Goal: Check status: Check status

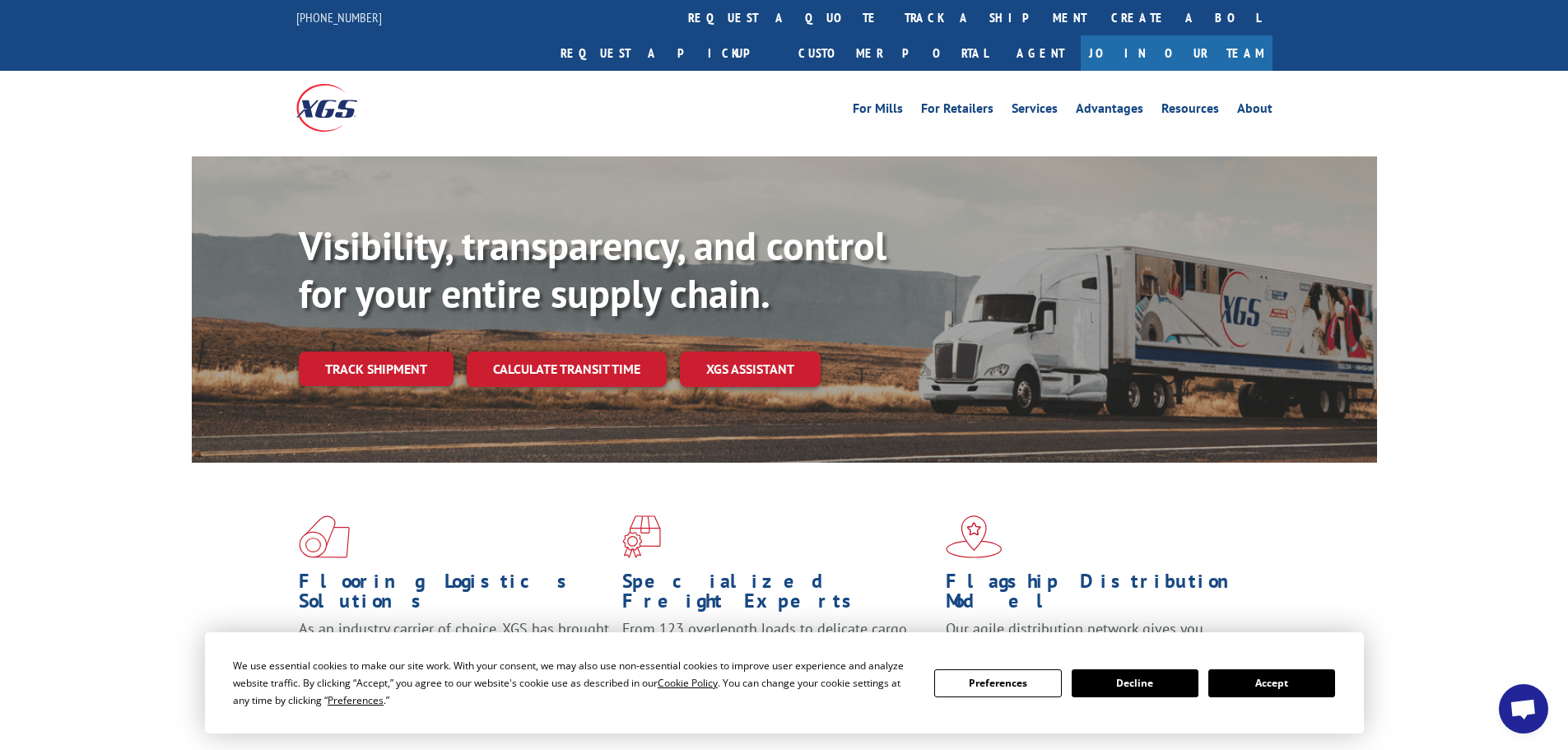
click at [1267, 696] on button "Accept" at bounding box center [1271, 682] width 127 height 28
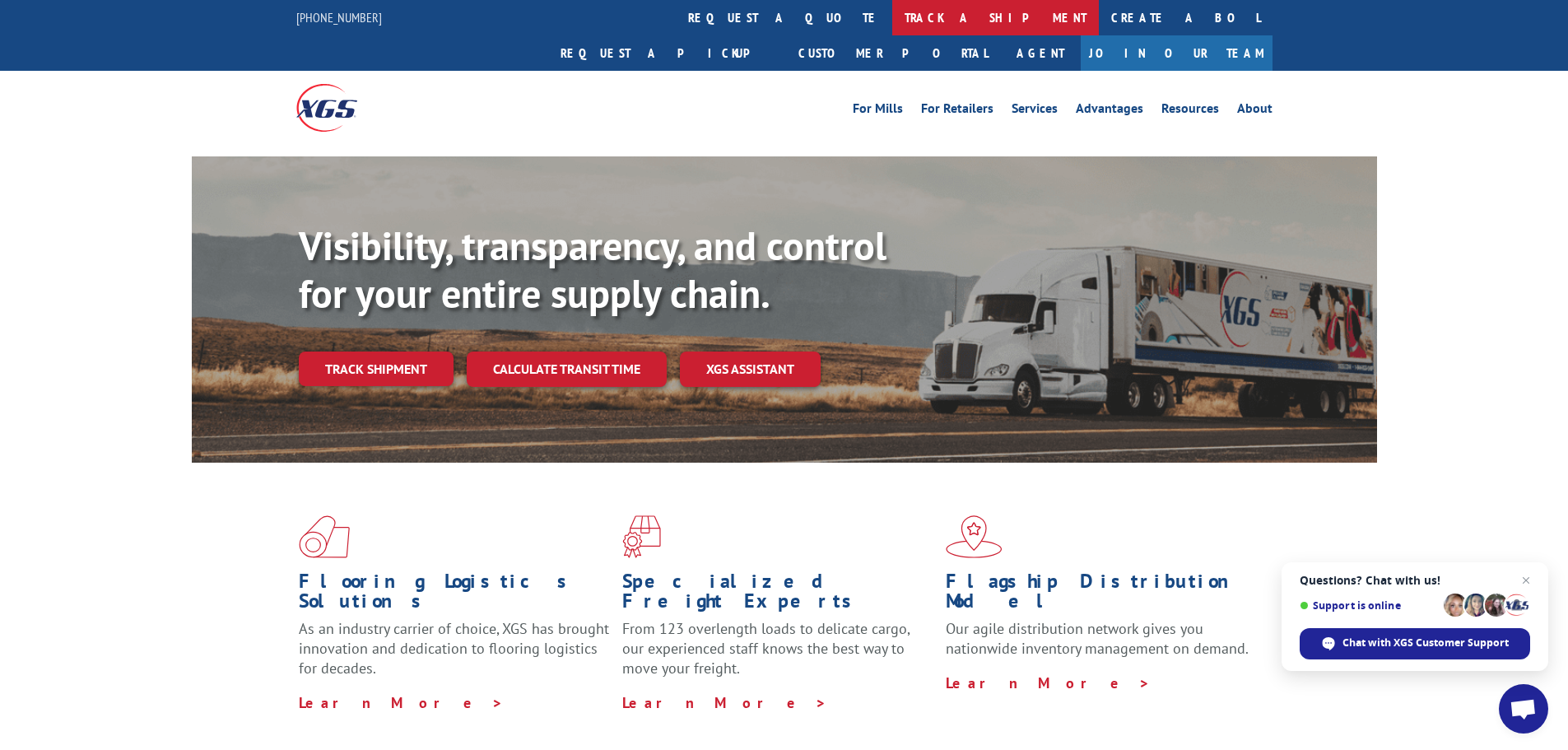
click at [892, 19] on link "track a shipment" at bounding box center [995, 17] width 206 height 35
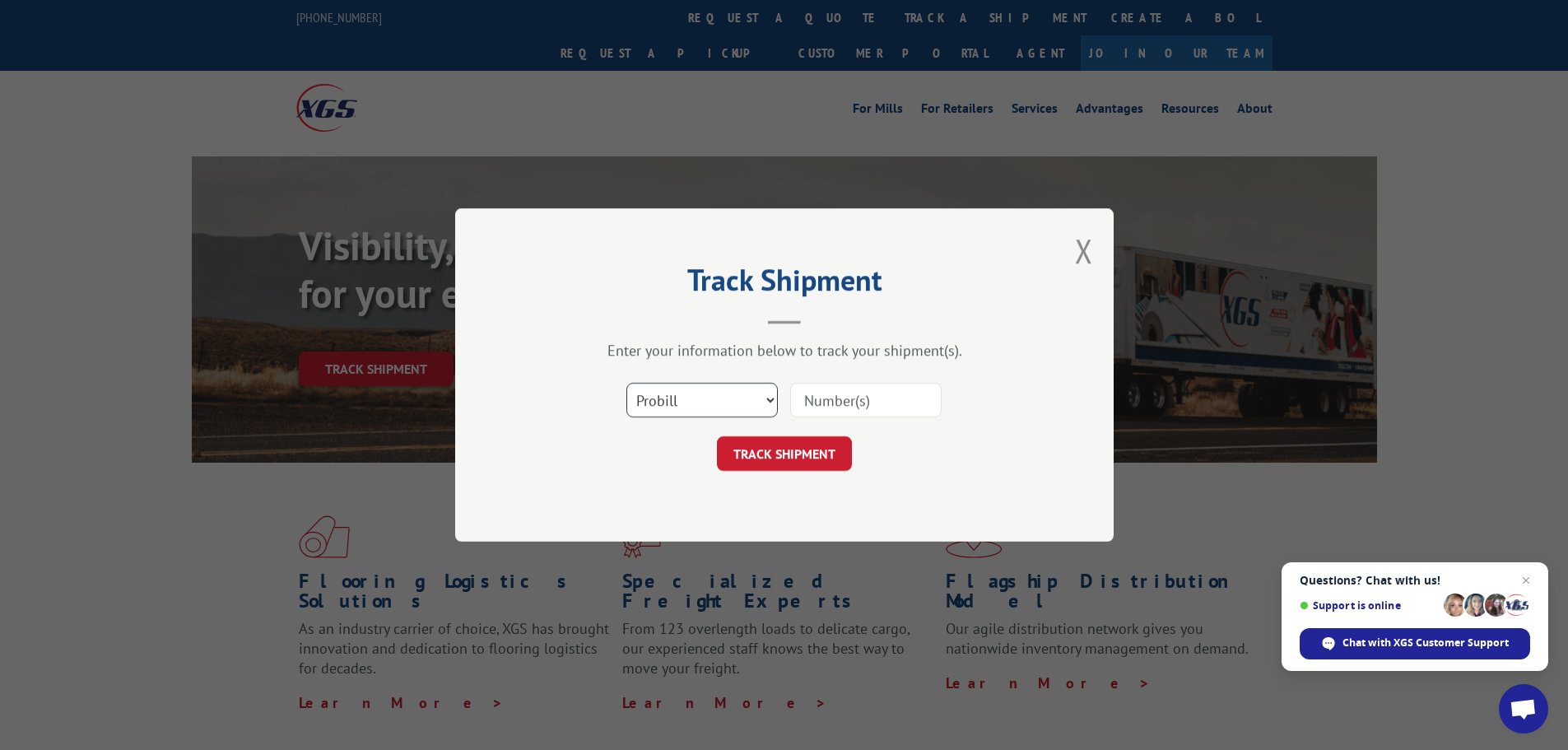
click at [698, 399] on select "Select category... Probill BOL PO" at bounding box center [701, 400] width 151 height 34
select select "bol"
click at [626, 383] on select "Select category... Probill BOL PO" at bounding box center [701, 400] width 151 height 34
click at [828, 407] on input at bounding box center [866, 400] width 151 height 34
paste input "5195220"
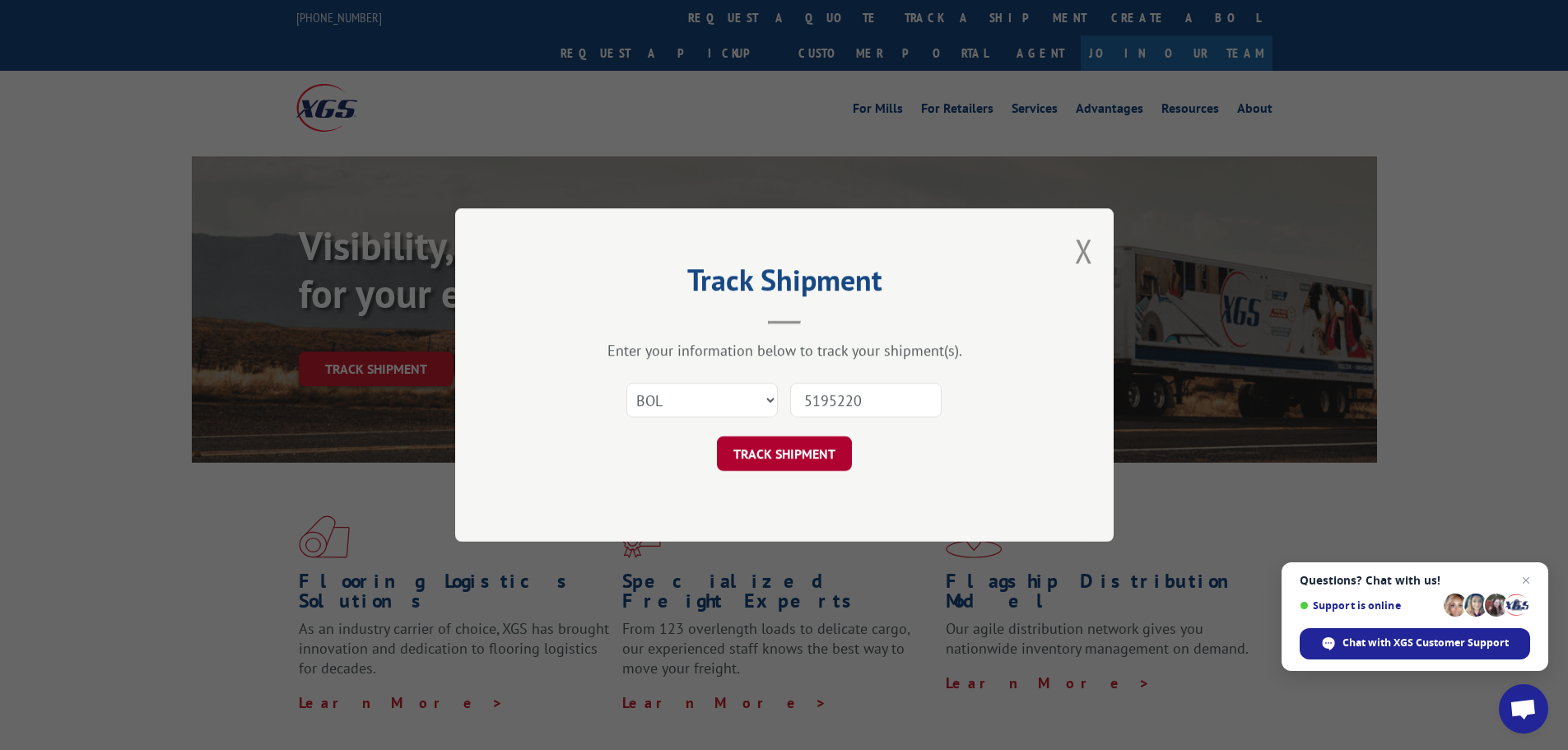
type input "5195220"
click at [782, 464] on button "TRACK SHIPMENT" at bounding box center [785, 454] width 135 height 34
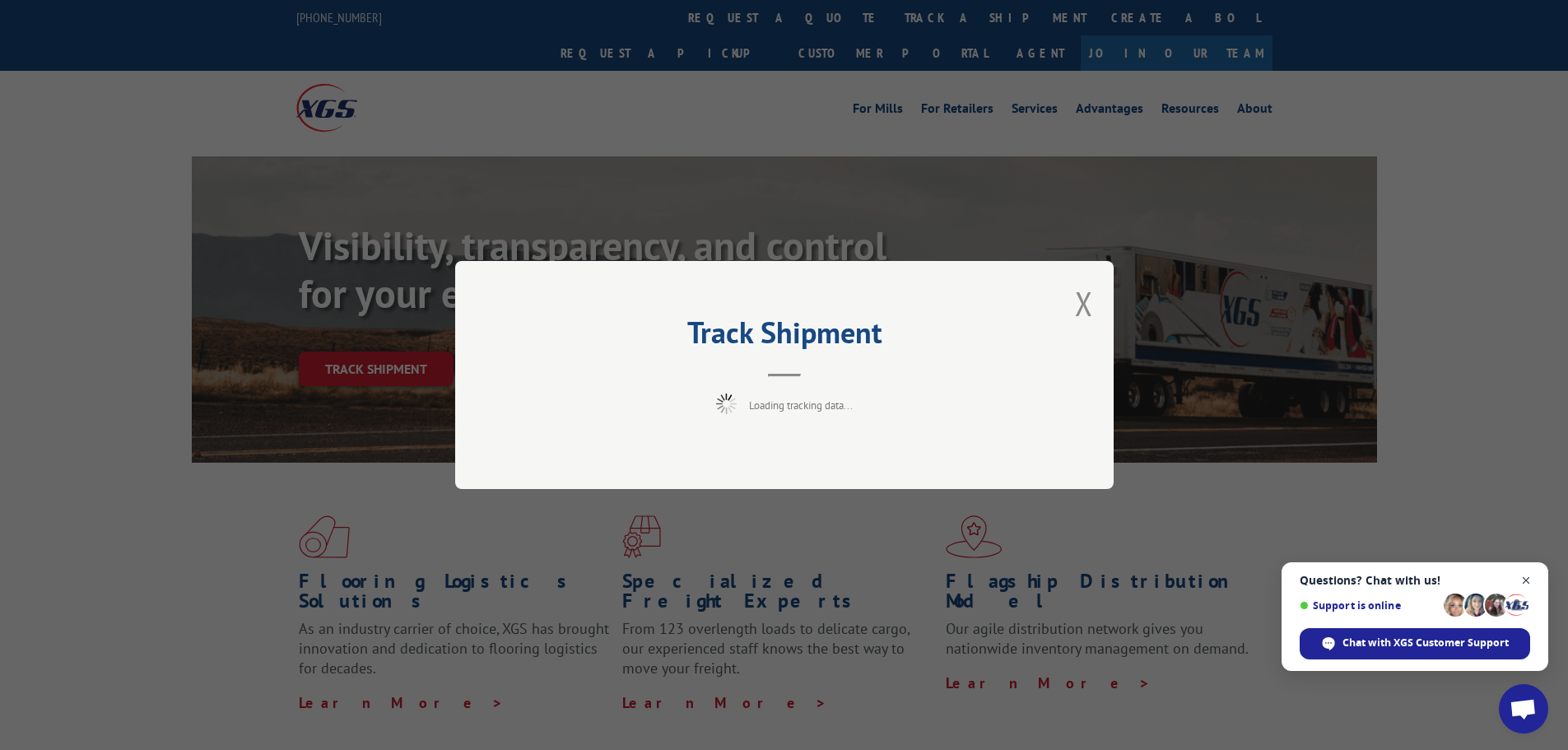
click at [1529, 576] on span "Open chat" at bounding box center [1527, 582] width 21 height 21
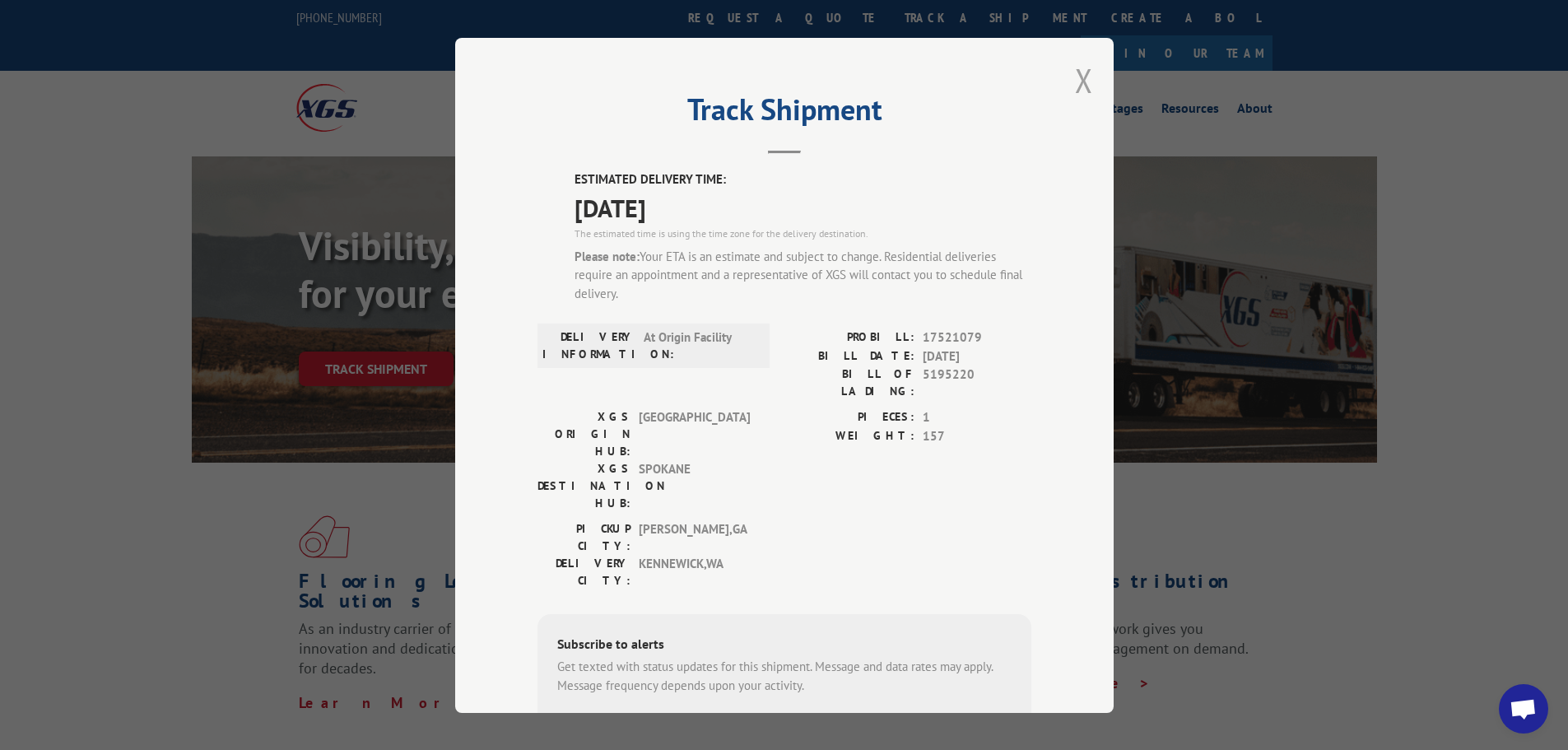
click at [1083, 76] on button "Close modal" at bounding box center [1084, 80] width 18 height 44
